Goal: Information Seeking & Learning: Check status

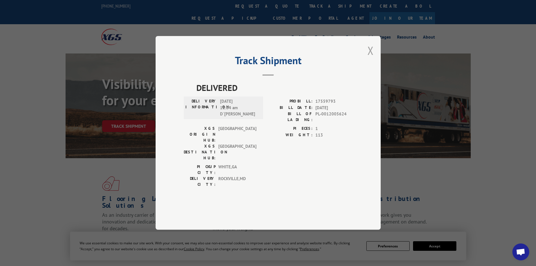
click at [372, 58] on button "Close modal" at bounding box center [370, 50] width 6 height 15
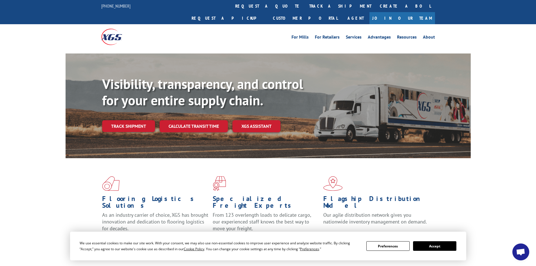
drag, startPoint x: 132, startPoint y: 111, endPoint x: 139, endPoint y: 105, distance: 9.0
click at [132, 120] on link "Track shipment" at bounding box center [128, 126] width 53 height 12
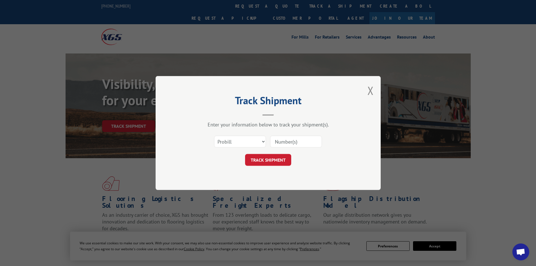
click at [287, 142] on input at bounding box center [296, 142] width 52 height 12
paste input "17422783"
type input "17422783"
click at [275, 159] on button "TRACK SHIPMENT" at bounding box center [268, 160] width 46 height 12
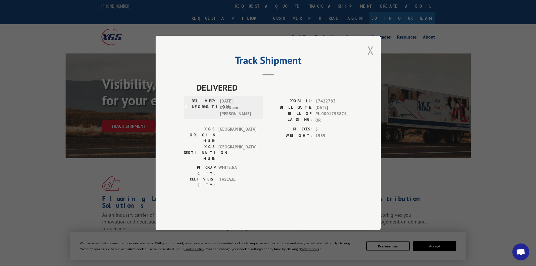
click at [369, 58] on button "Close modal" at bounding box center [370, 50] width 6 height 15
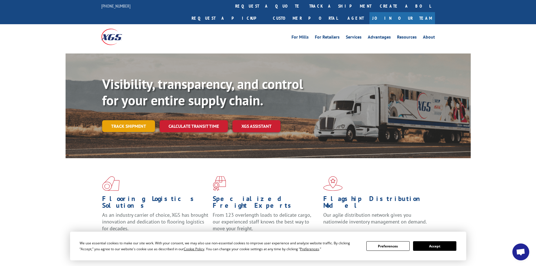
click at [136, 120] on link "Track shipment" at bounding box center [128, 126] width 53 height 12
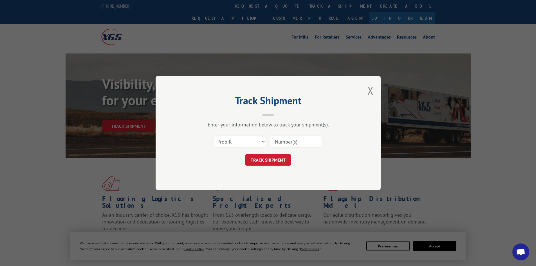
click at [303, 147] on input at bounding box center [296, 142] width 52 height 12
paste input "17422783"
type input "17422783"
click at [264, 152] on form "Select category... Probill BOL PO 17422783 TRACK SHIPMENT" at bounding box center [268, 148] width 169 height 33
click at [266, 156] on button "TRACK SHIPMENT" at bounding box center [268, 160] width 46 height 12
